Goal: Information Seeking & Learning: Learn about a topic

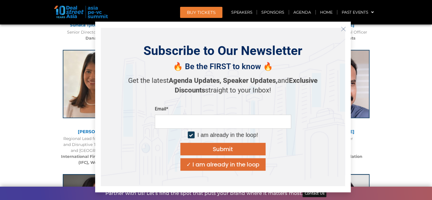
scroll to position [738, 0]
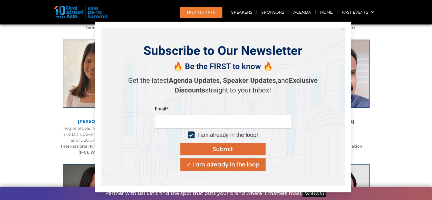
click at [344, 29] on icon "Close" at bounding box center [343, 28] width 5 height 5
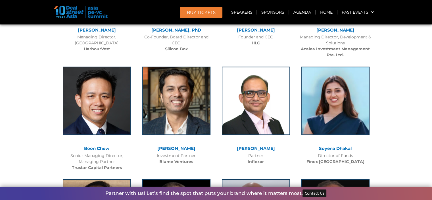
scroll to position [2981, 0]
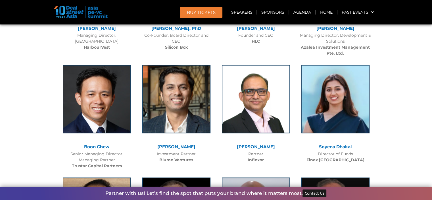
click at [340, 157] on b "Finex [GEOGRAPHIC_DATA]" at bounding box center [335, 159] width 58 height 5
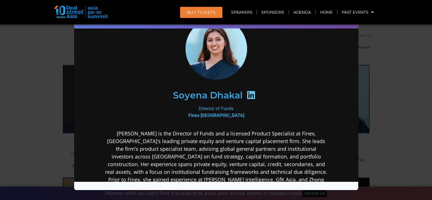
scroll to position [57, 0]
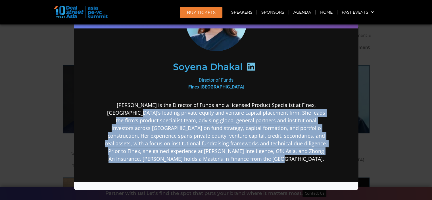
drag, startPoint x: 129, startPoint y: 112, endPoint x: 278, endPoint y: 158, distance: 155.9
click at [278, 158] on p "[PERSON_NAME] is the Director of Funds and a licensed Product Specialist at Fin…" at bounding box center [215, 131] width 223 height 61
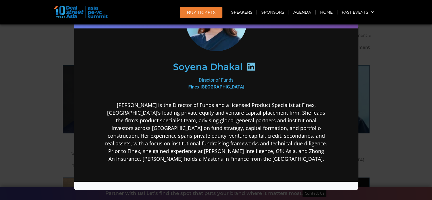
scroll to position [0, 0]
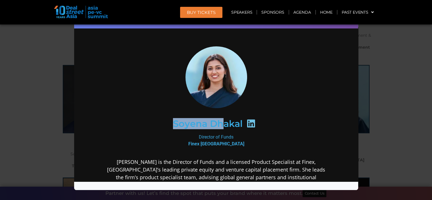
drag, startPoint x: 169, startPoint y: 123, endPoint x: 223, endPoint y: 122, distance: 53.7
click at [222, 122] on div "Soyena Dhakal" at bounding box center [215, 123] width 221 height 29
click at [246, 122] on icon at bounding box center [250, 123] width 9 height 9
drag, startPoint x: 171, startPoint y: 123, endPoint x: 239, endPoint y: 123, distance: 67.6
click at [239, 123] on h2 "Soyena Dhakal" at bounding box center [208, 123] width 70 height 9
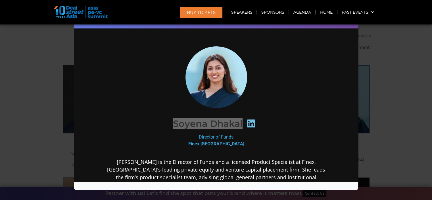
click at [33, 126] on div "Speaker Profile ×" at bounding box center [216, 100] width 432 height 200
